Goal: Browse casually

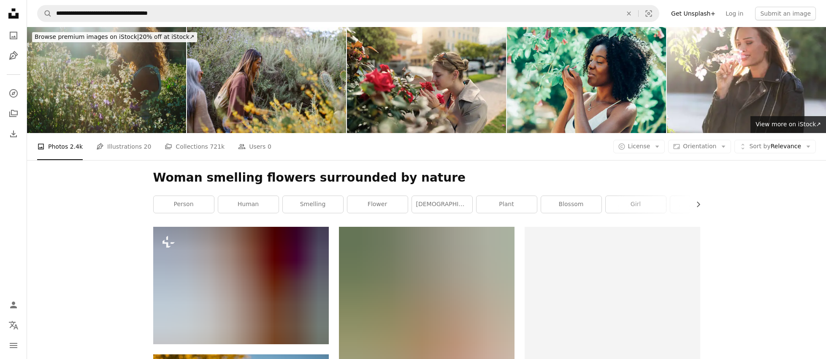
scroll to position [9063, 0]
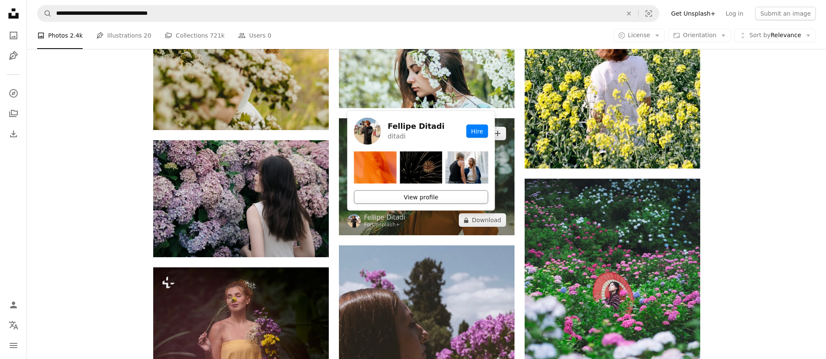
click at [412, 195] on link "View profile" at bounding box center [421, 197] width 134 height 14
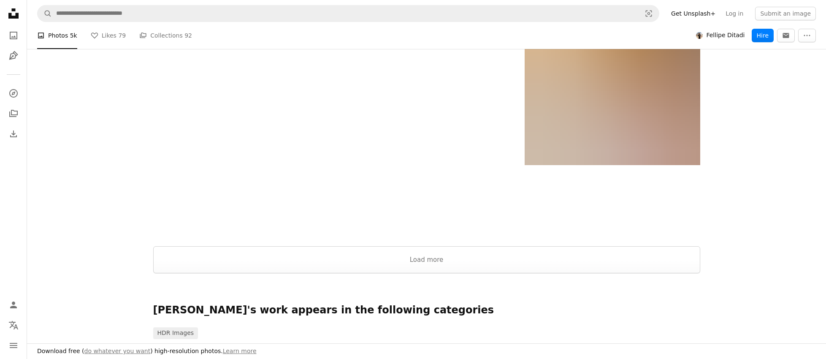
scroll to position [1238, 0]
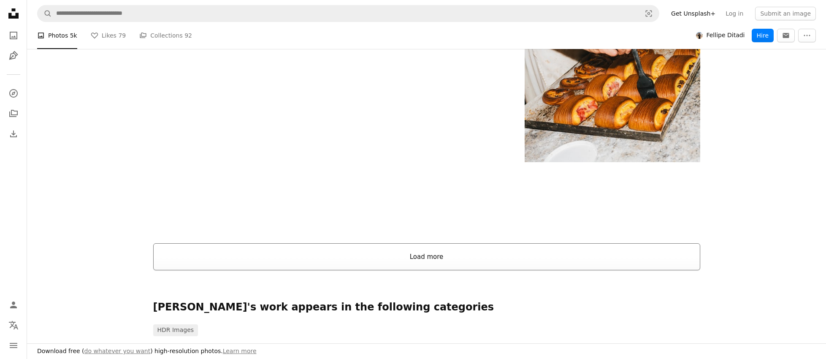
click at [430, 252] on button "Load more" at bounding box center [426, 256] width 547 height 27
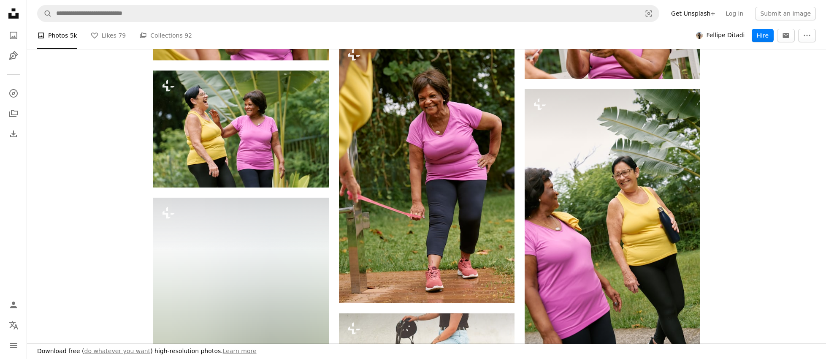
scroll to position [60116, 0]
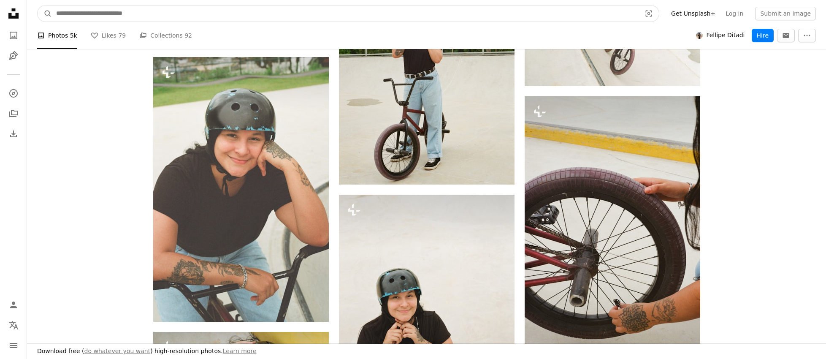
click at [154, 13] on input "Find visuals sitewide" at bounding box center [345, 13] width 587 height 16
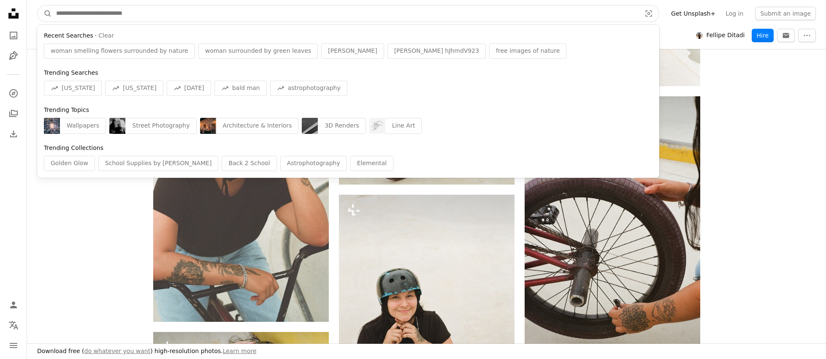
scroll to position [60117, 0]
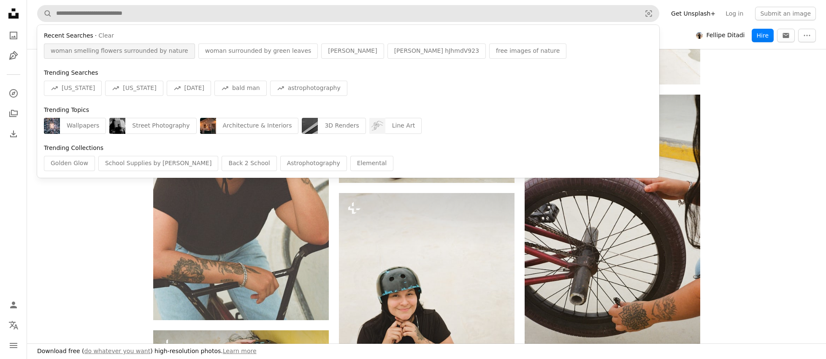
click at [152, 53] on span "woman smelling flowers surrounded by nature" at bounding box center [120, 51] width 138 height 8
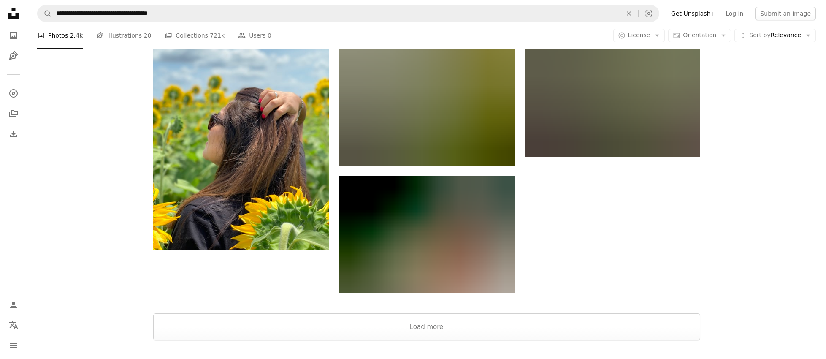
scroll to position [10751, 0]
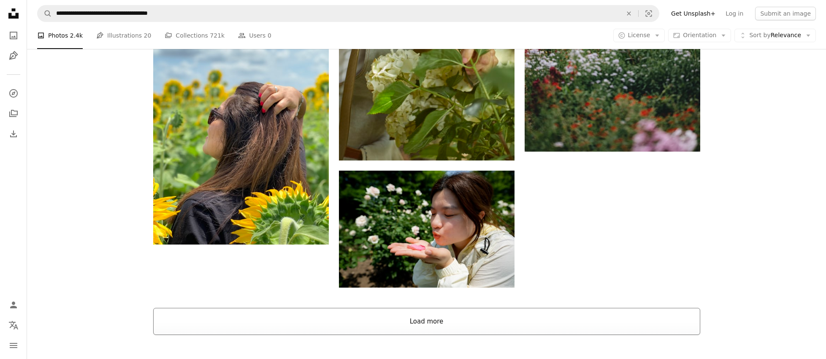
click at [438, 324] on button "Load more" at bounding box center [426, 321] width 547 height 27
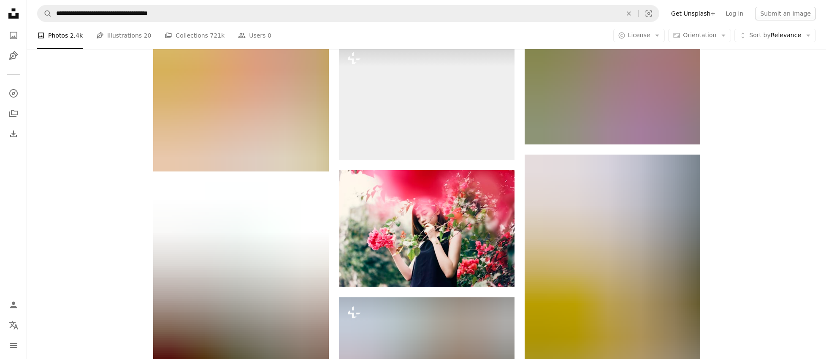
scroll to position [31043, 0]
